Goal: Task Accomplishment & Management: Complete application form

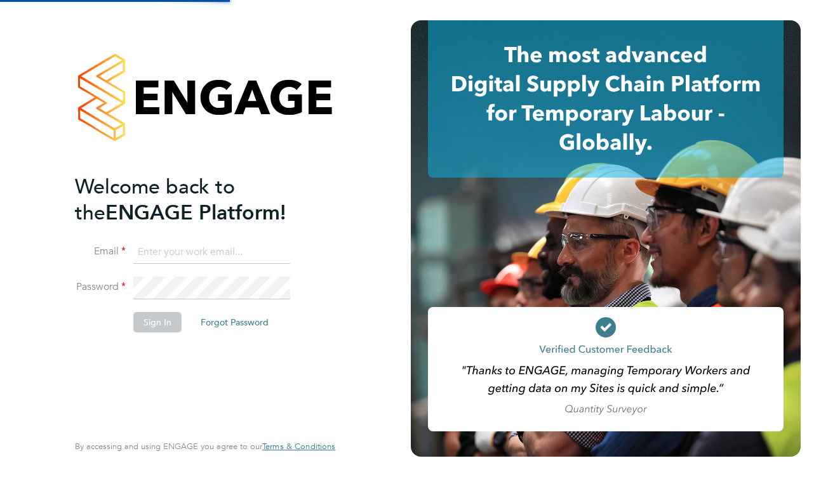
type input "sebbagyura@hotmail.com"
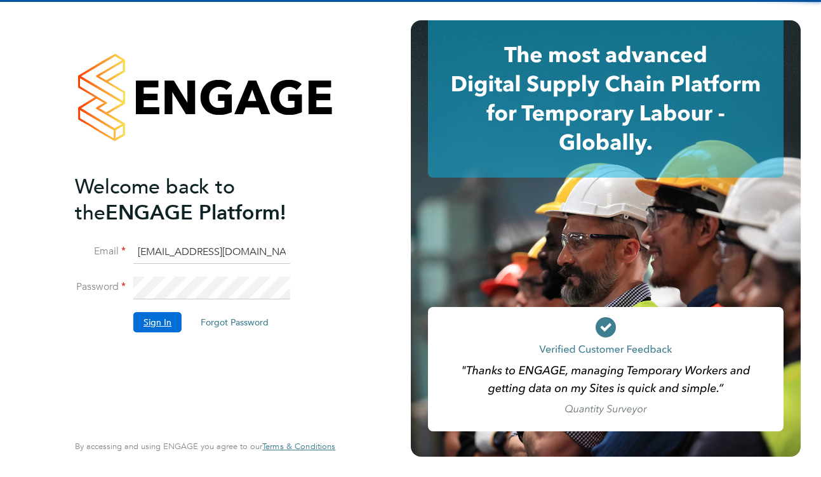
click at [159, 328] on button "Sign In" at bounding box center [157, 322] width 48 height 20
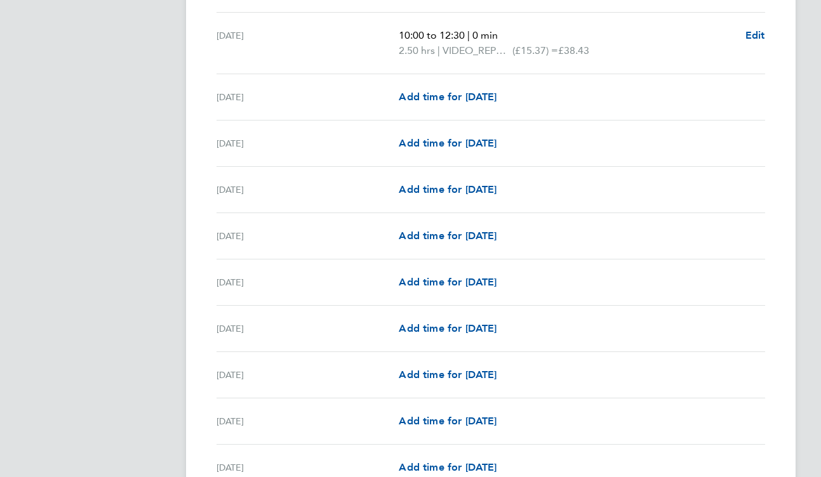
scroll to position [527, 0]
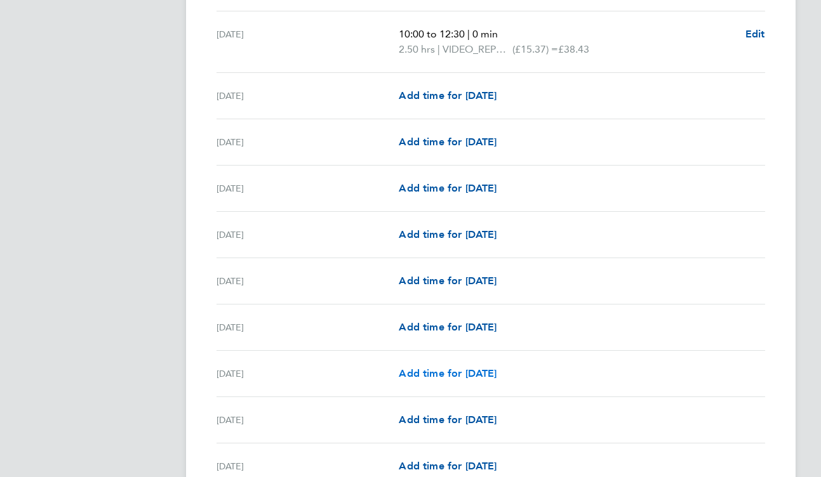
click at [496, 374] on span "Add time for [DATE]" at bounding box center [448, 373] width 98 height 12
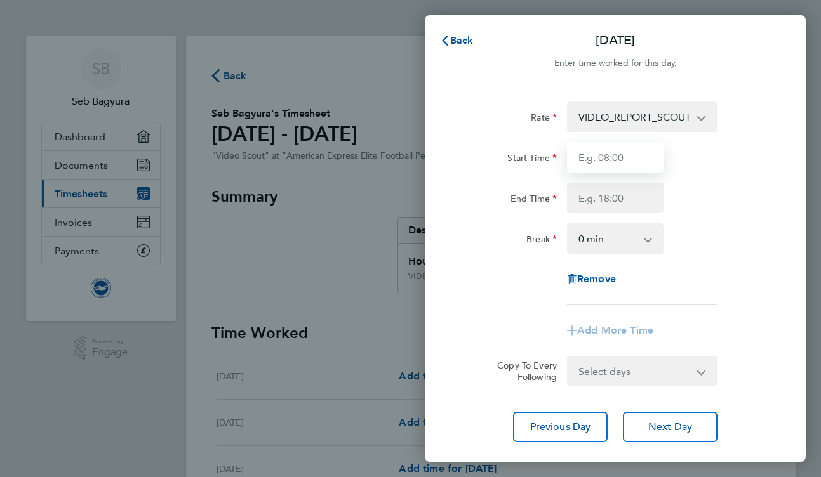
click at [635, 162] on input "Start Time" at bounding box center [615, 157] width 96 height 30
type input "10:00"
click at [626, 199] on input "End Time" at bounding box center [615, 198] width 96 height 30
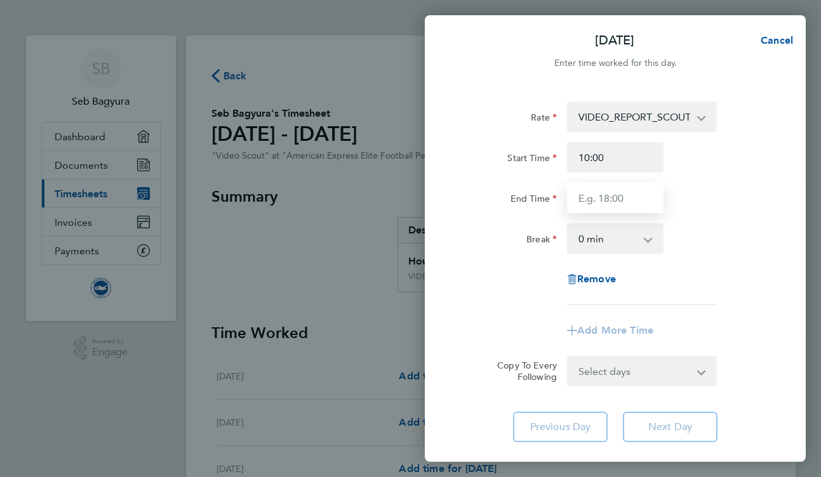
type input "12:30"
click at [644, 239] on select "0 min 15 min 30 min 45 min 60 min 75 min 90 min" at bounding box center [607, 239] width 79 height 28
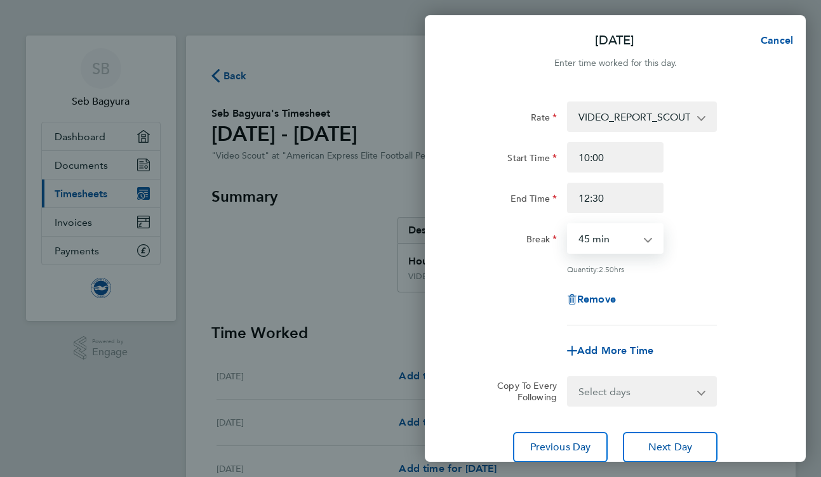
click at [647, 238] on app-icon-cross-button at bounding box center [654, 239] width 15 height 28
click at [630, 235] on select "0 min 15 min 30 min 45 min 60 min 75 min 90 min" at bounding box center [607, 239] width 79 height 28
select select "0"
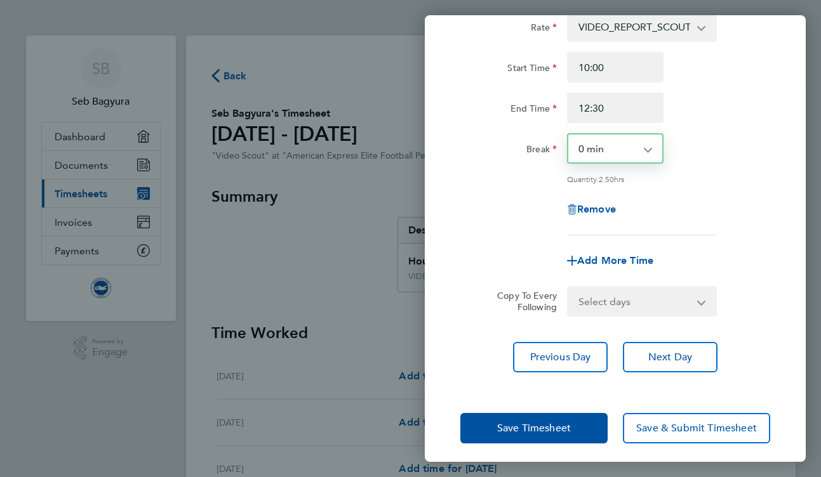
scroll to position [96, 0]
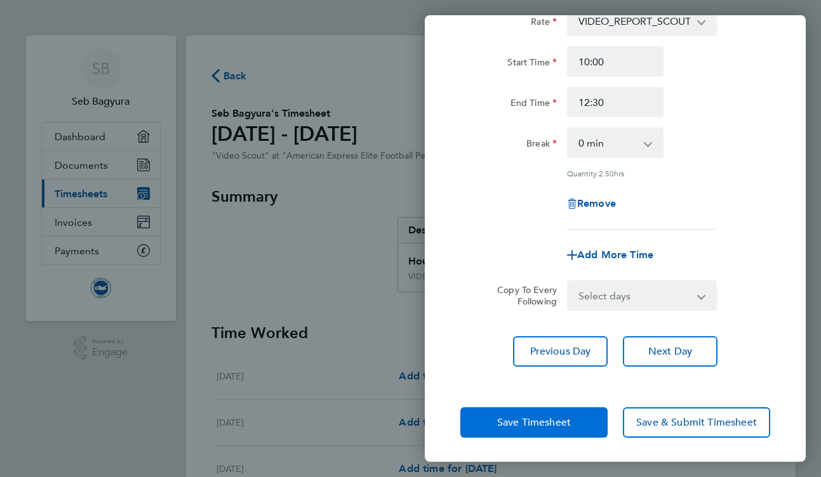
click at [536, 426] on span "Save Timesheet" at bounding box center [534, 422] width 74 height 13
